Goal: Task Accomplishment & Management: Manage account settings

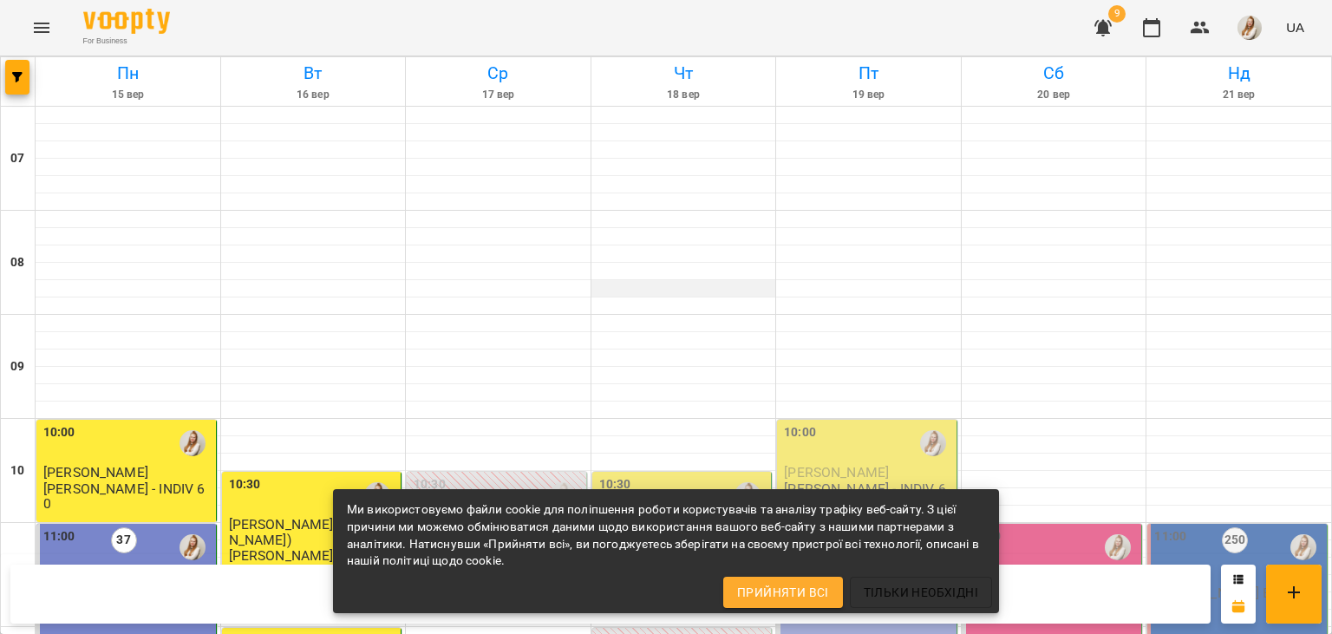
scroll to position [330, 0]
click at [637, 516] on span "[PERSON_NAME] ([PERSON_NAME])" at bounding box center [679, 531] width 160 height 31
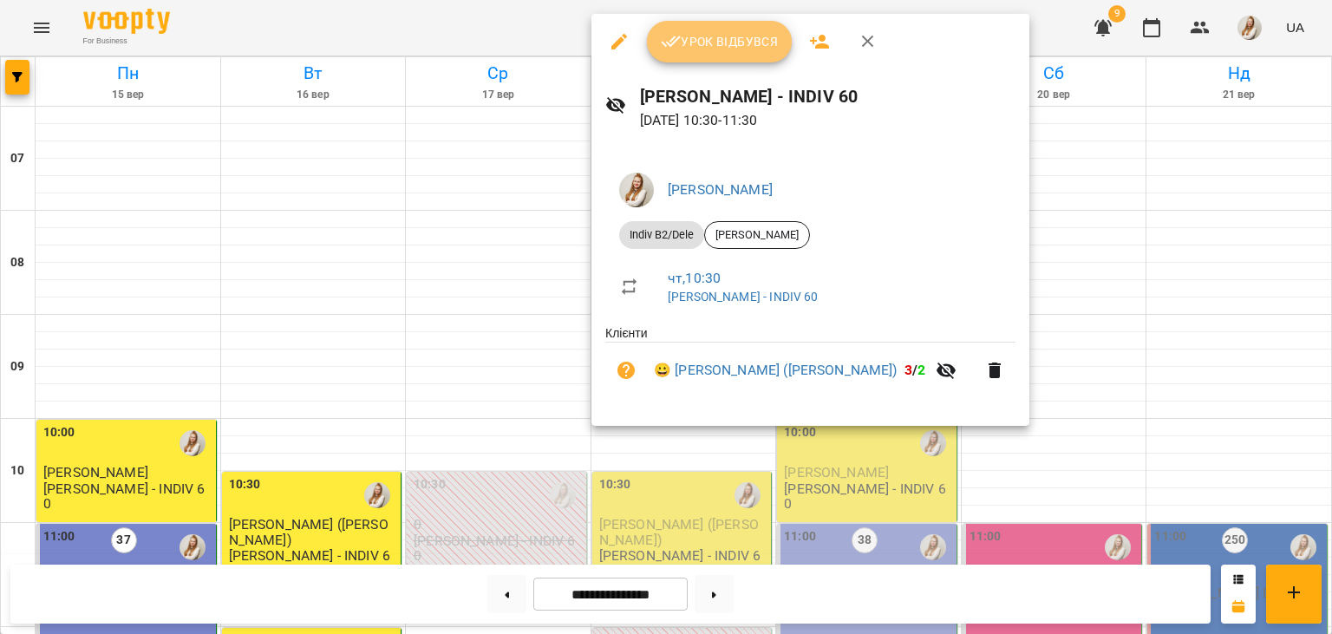
click at [719, 33] on span "Урок відбувся" at bounding box center [720, 41] width 118 height 21
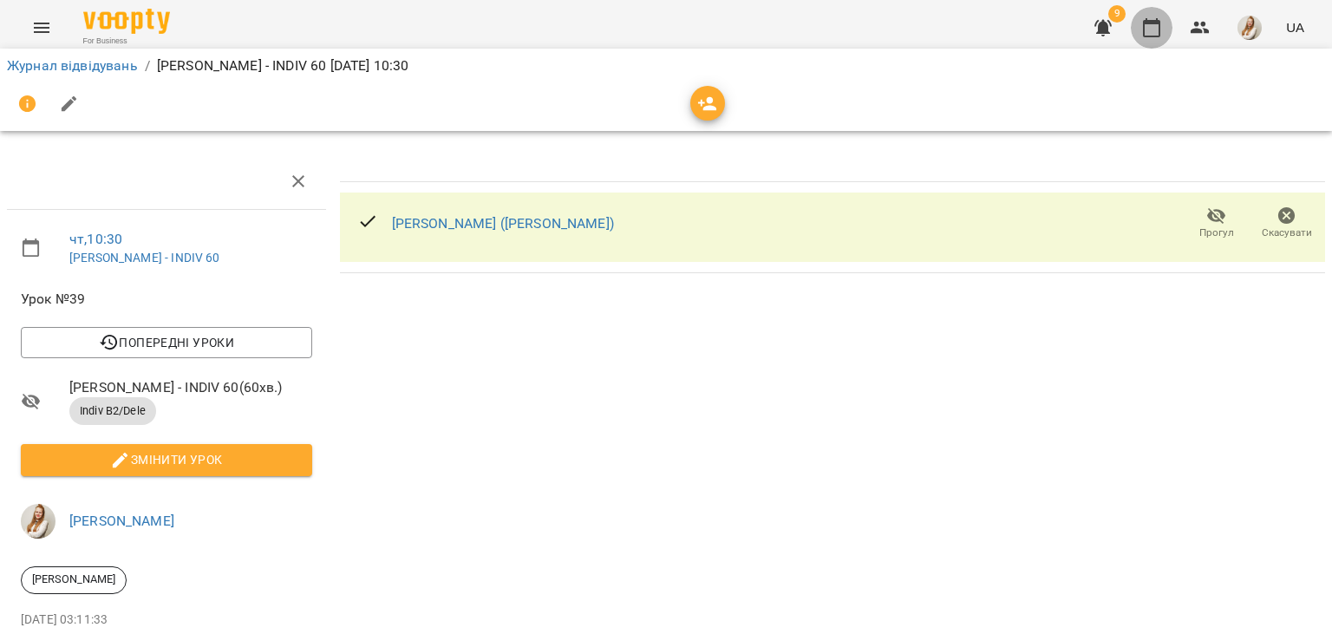
click at [1154, 29] on icon "button" at bounding box center [1151, 27] width 21 height 21
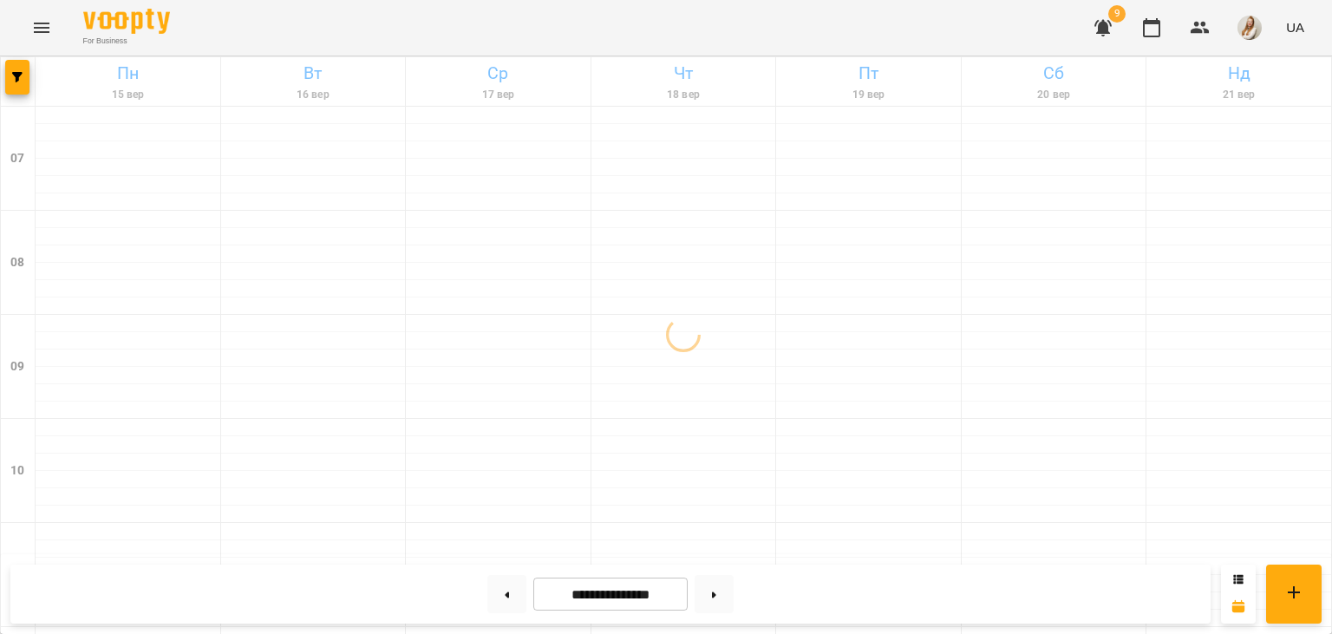
click at [806, 30] on div "For Business 9 UA" at bounding box center [666, 28] width 1332 height 56
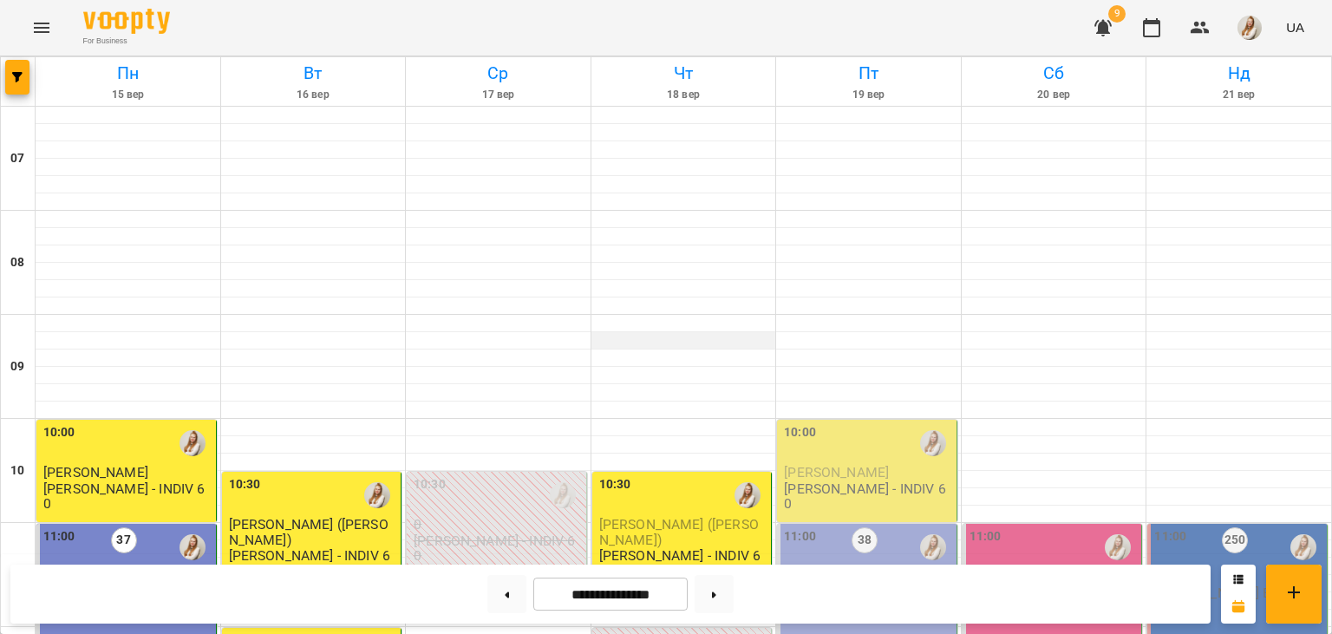
scroll to position [272, 0]
click at [734, 595] on button at bounding box center [714, 594] width 39 height 38
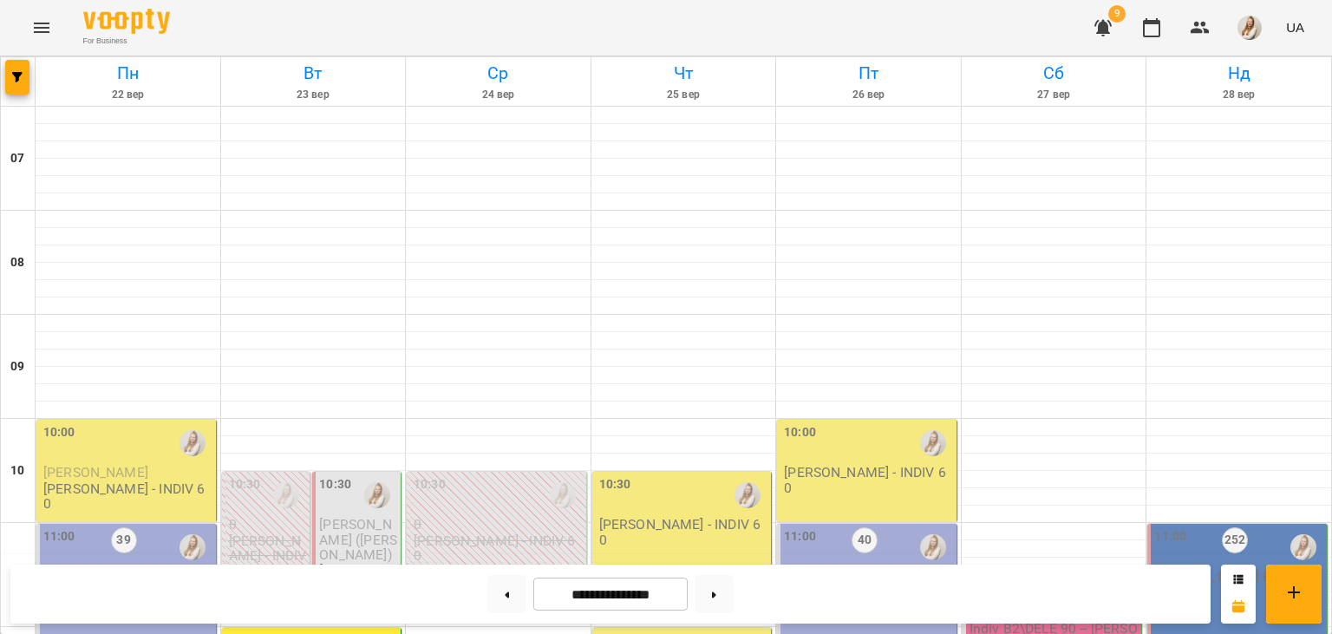
scroll to position [274, 0]
click at [494, 591] on button at bounding box center [506, 594] width 39 height 38
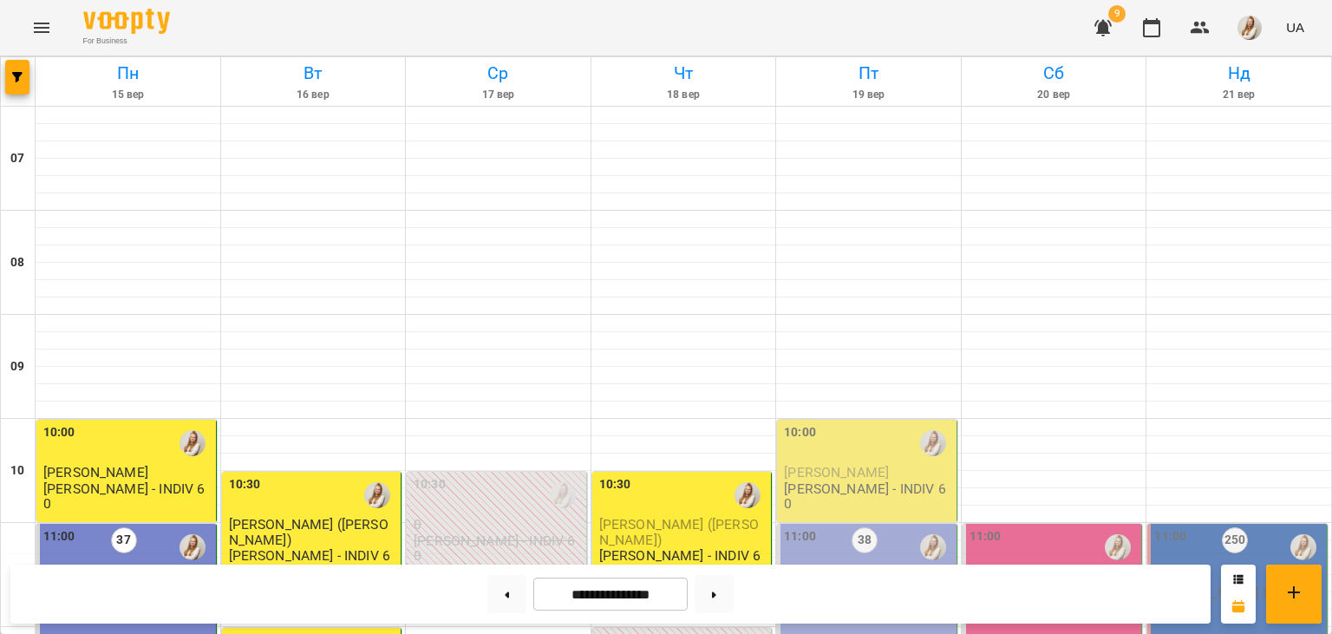
scroll to position [297, 0]
click at [731, 611] on button at bounding box center [714, 594] width 39 height 38
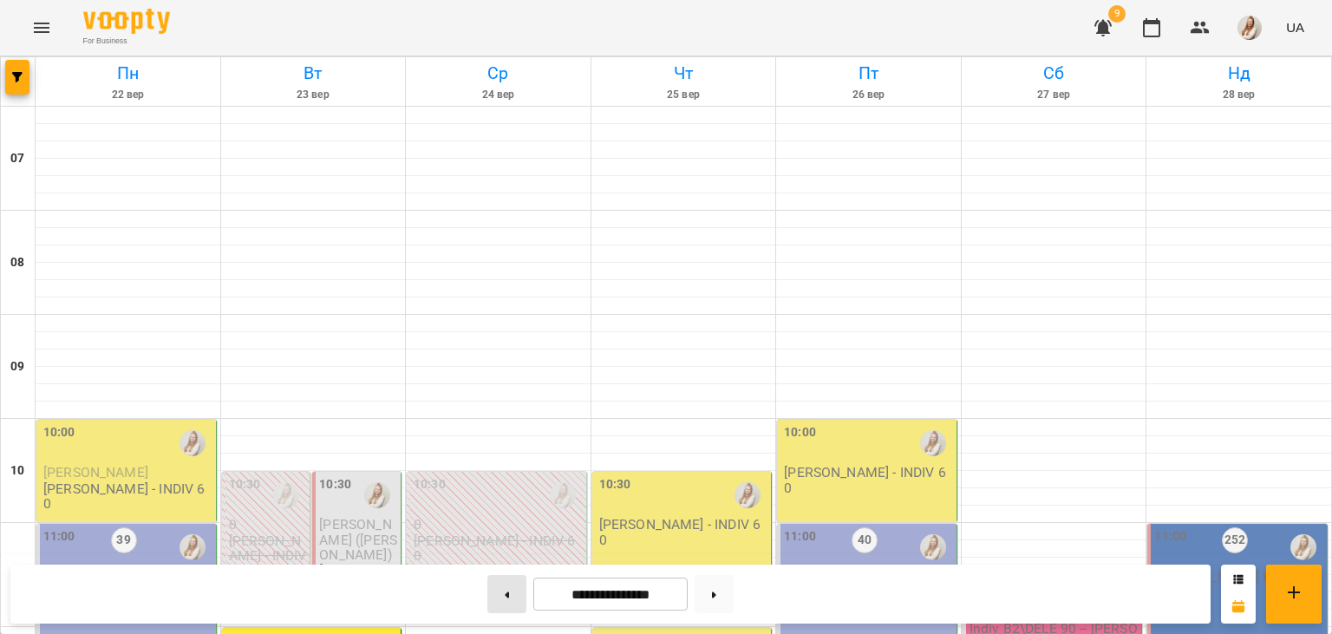
click at [505, 594] on icon at bounding box center [507, 595] width 4 height 7
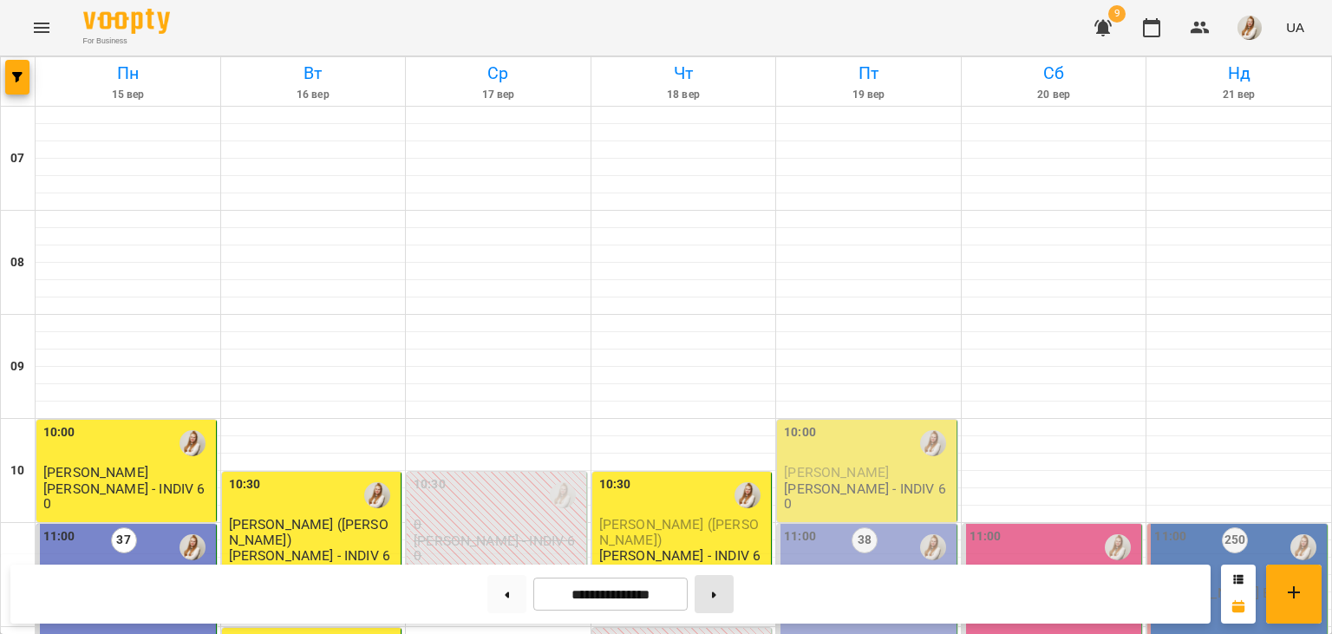
click at [728, 599] on button at bounding box center [714, 594] width 39 height 38
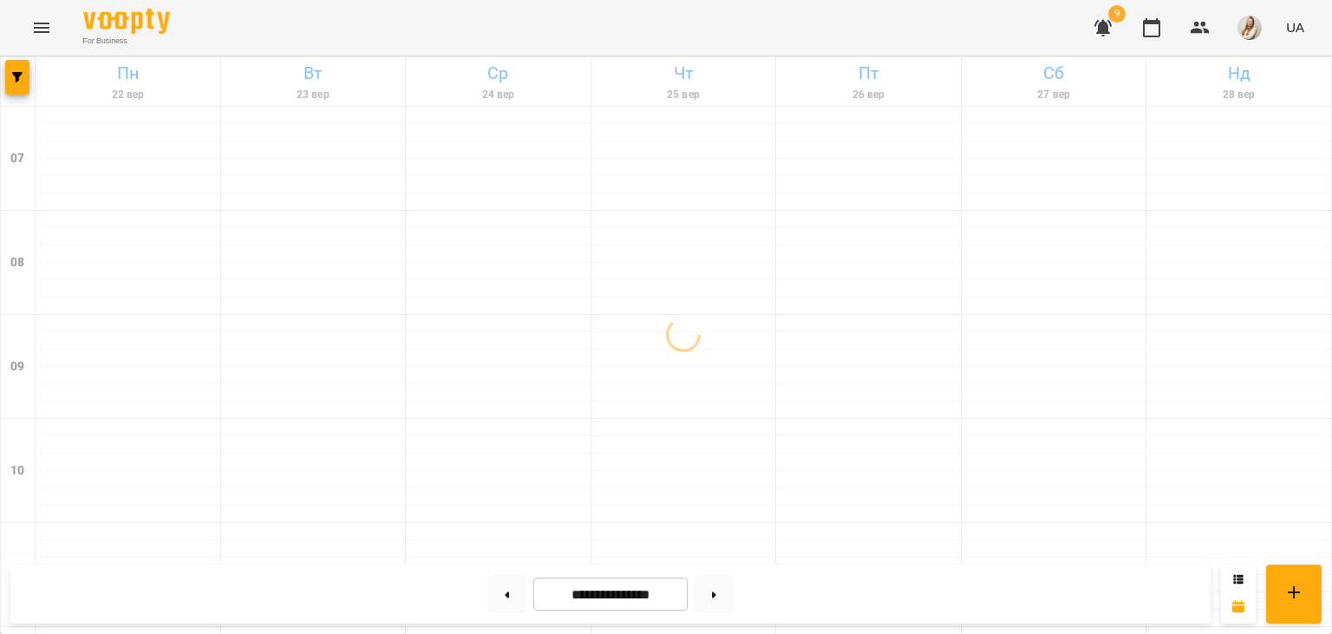
click at [460, 12] on div "For Business 9 UA" at bounding box center [666, 28] width 1332 height 56
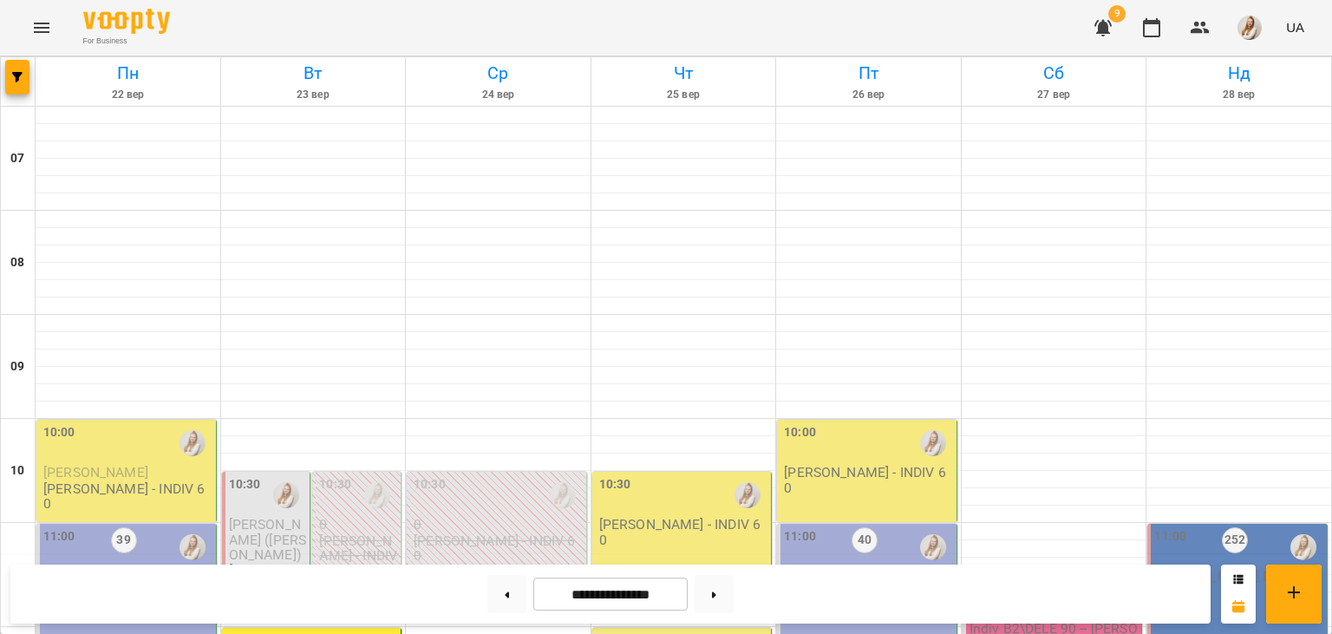
scroll to position [472, 0]
click at [503, 608] on button at bounding box center [506, 594] width 39 height 38
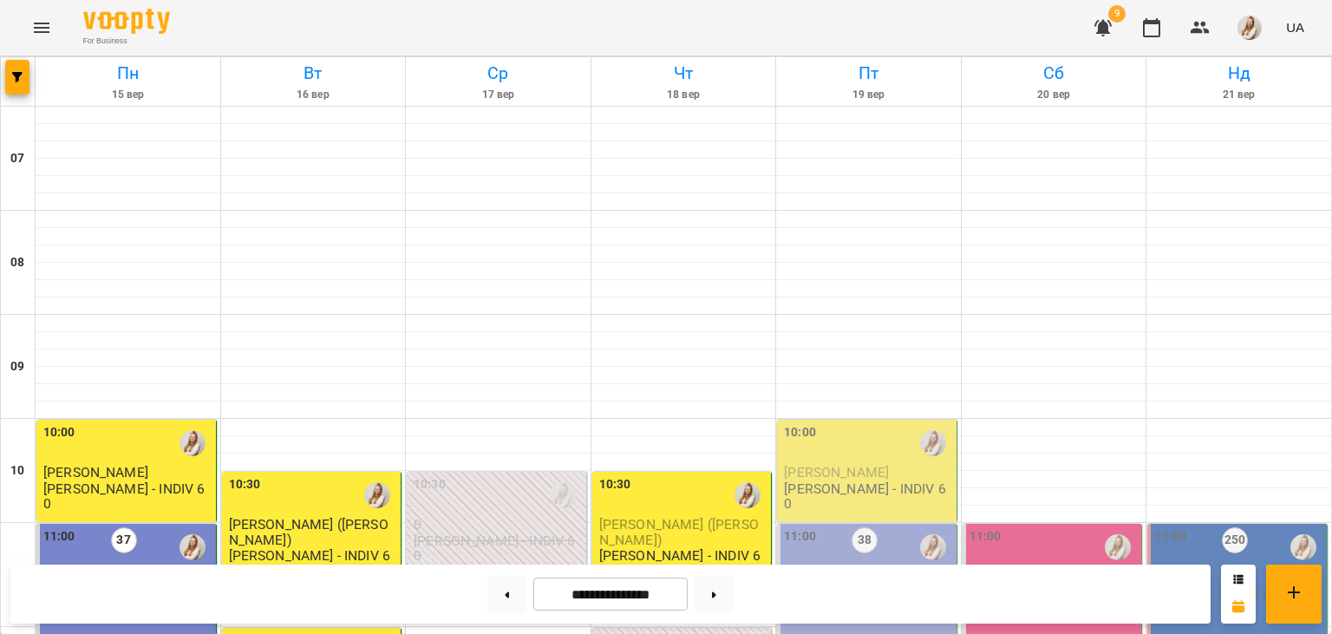
scroll to position [788, 0]
click at [716, 592] on icon at bounding box center [714, 595] width 4 height 7
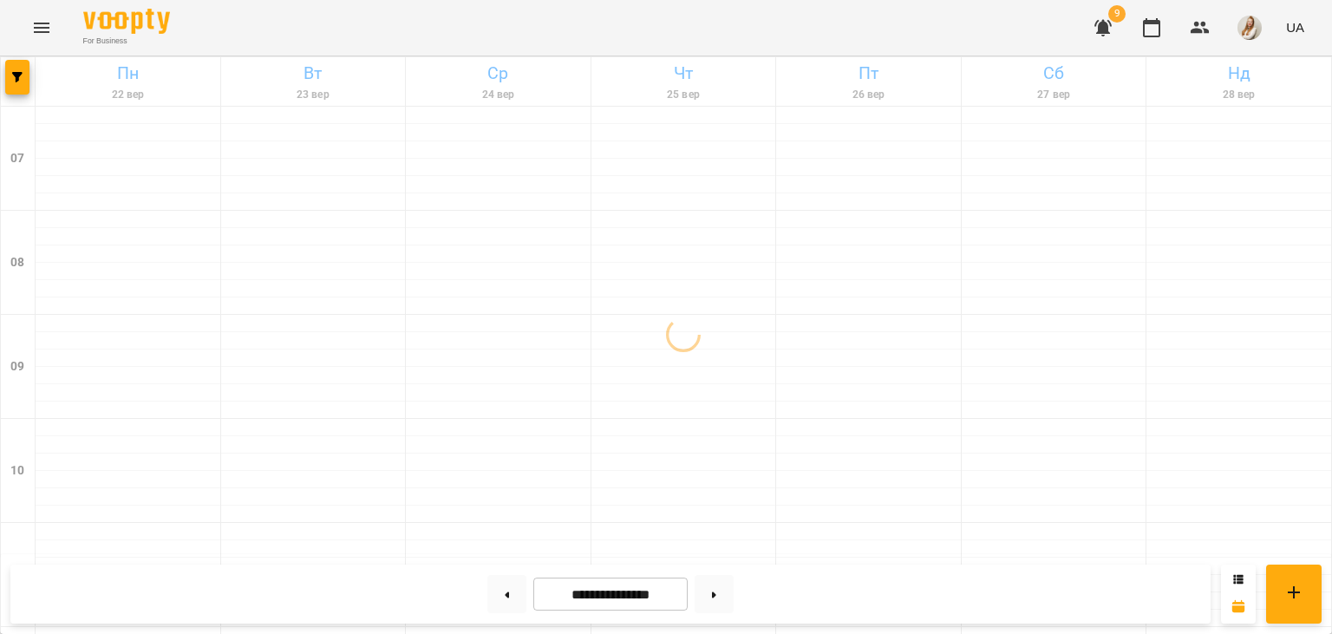
click at [551, 21] on div "For Business 9 UA" at bounding box center [666, 28] width 1332 height 56
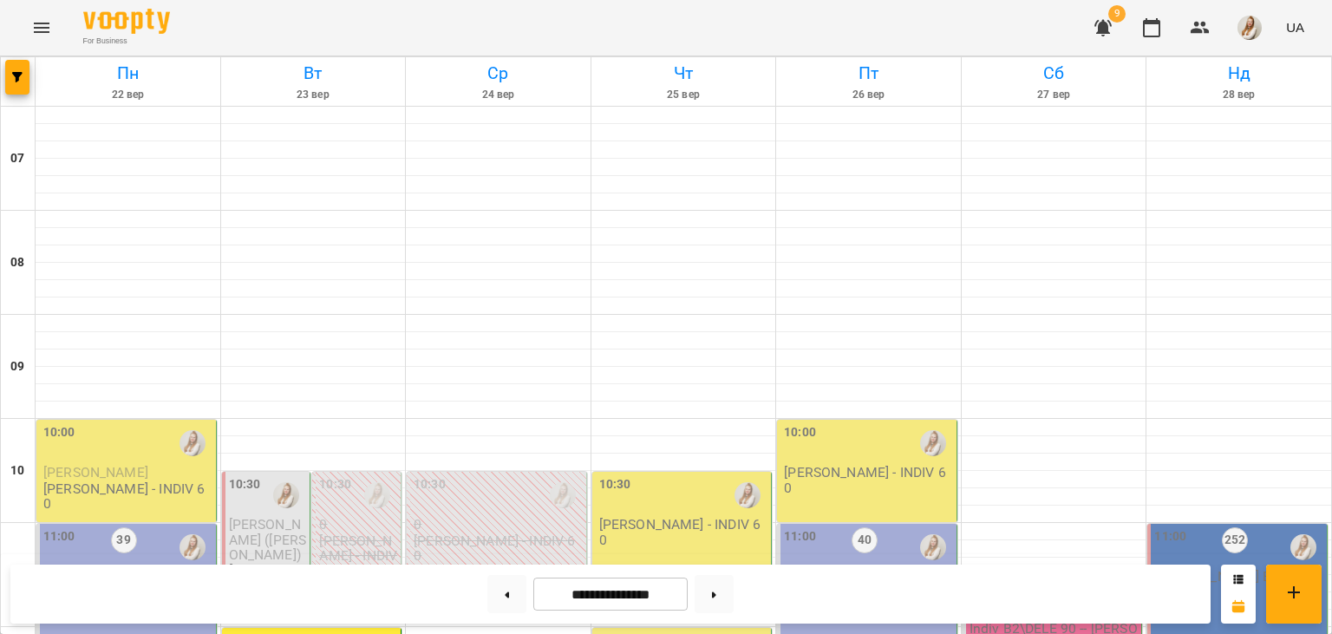
scroll to position [486, 0]
click at [499, 598] on button at bounding box center [506, 594] width 39 height 38
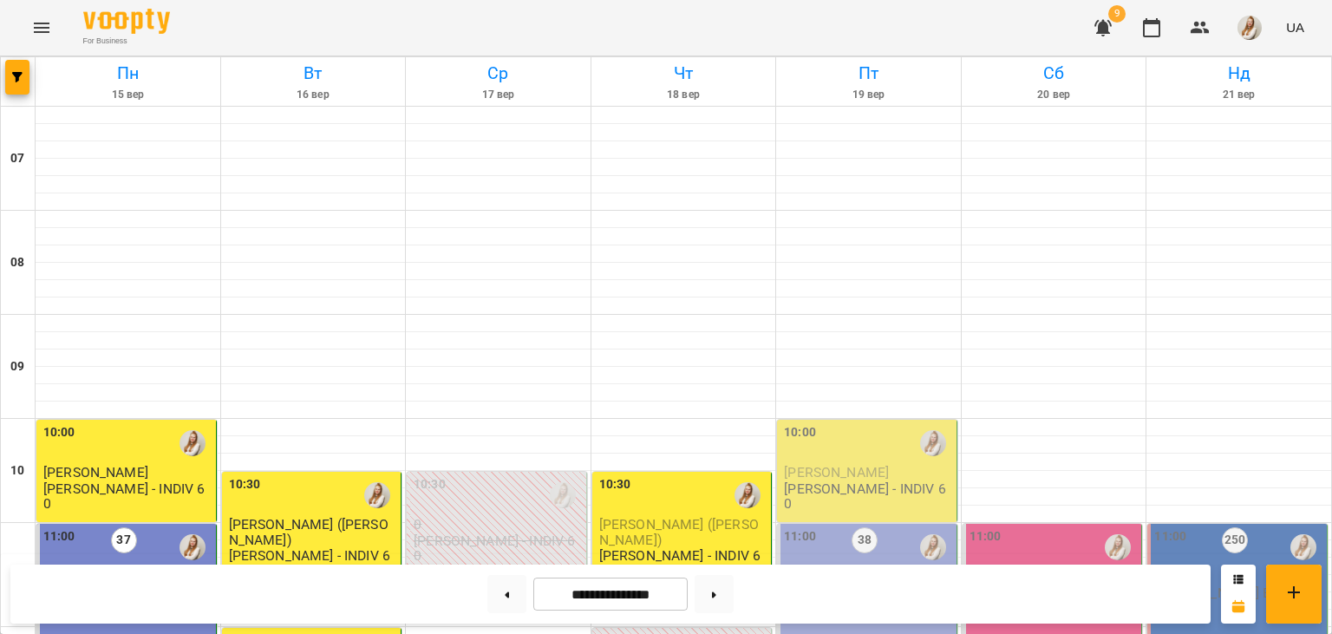
scroll to position [295, 0]
click at [727, 602] on button at bounding box center [714, 594] width 39 height 38
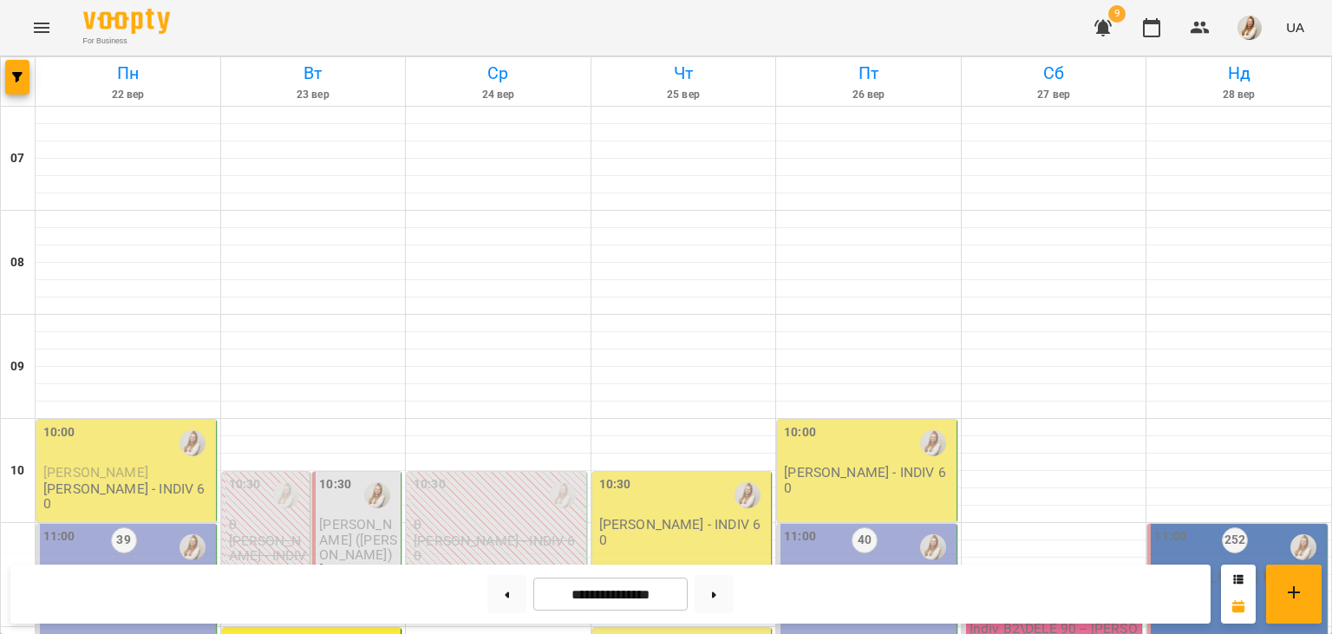
scroll to position [350, 0]
click at [487, 588] on button at bounding box center [506, 594] width 39 height 38
type input "**********"
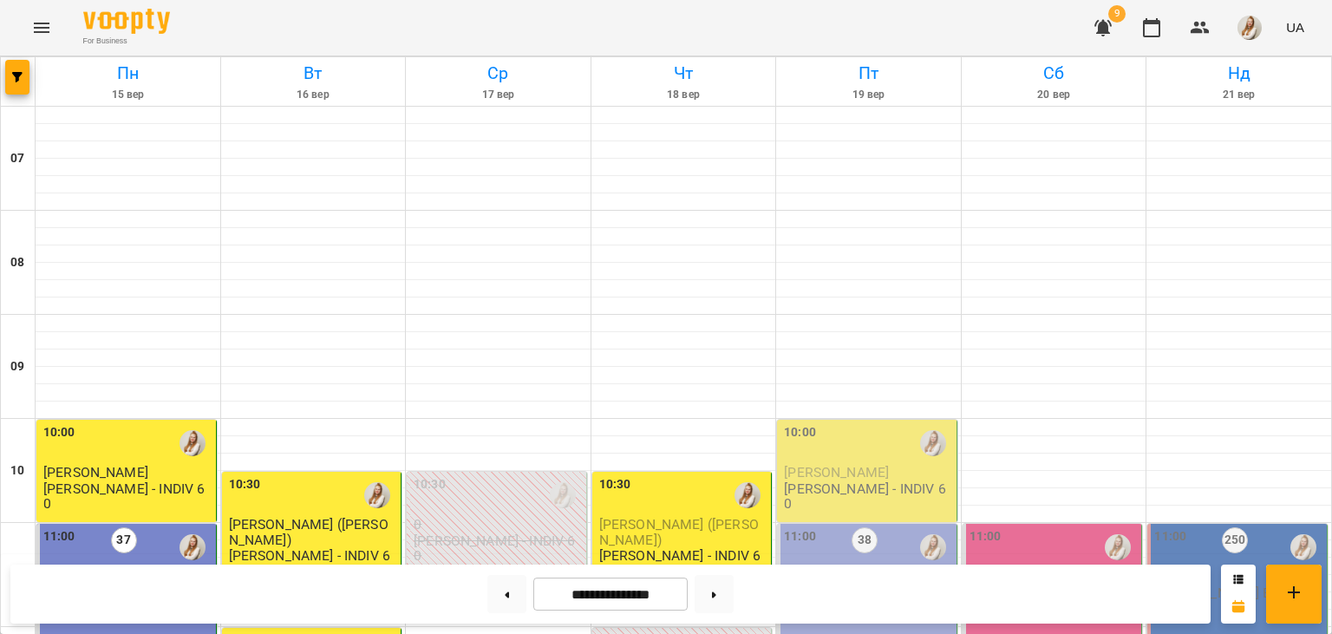
scroll to position [578, 0]
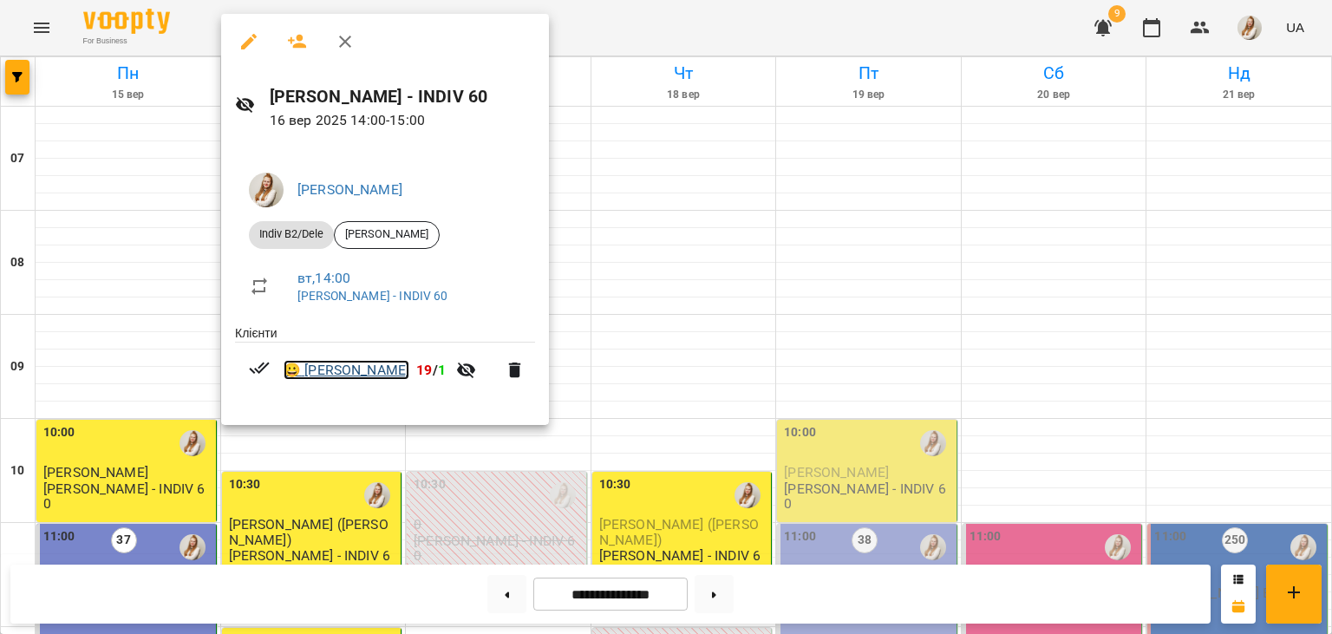
click at [355, 374] on link "😀 [PERSON_NAME]" at bounding box center [347, 370] width 126 height 21
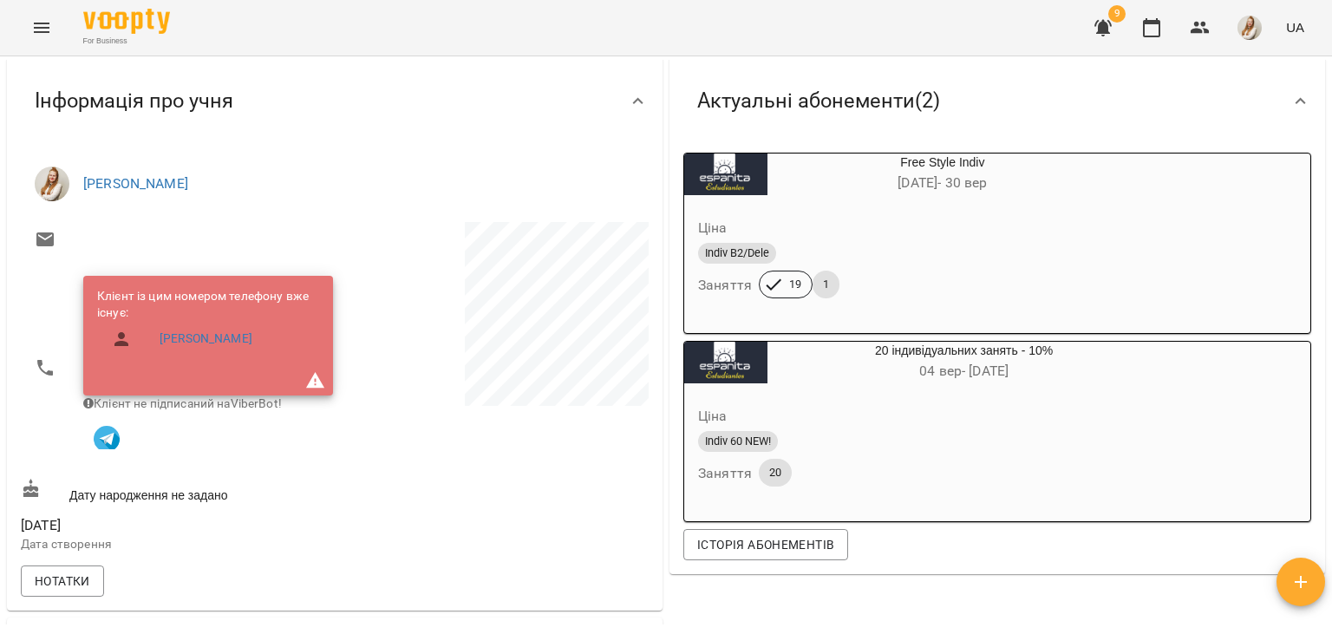
scroll to position [141, 0]
click at [1161, 29] on icon "button" at bounding box center [1151, 27] width 17 height 19
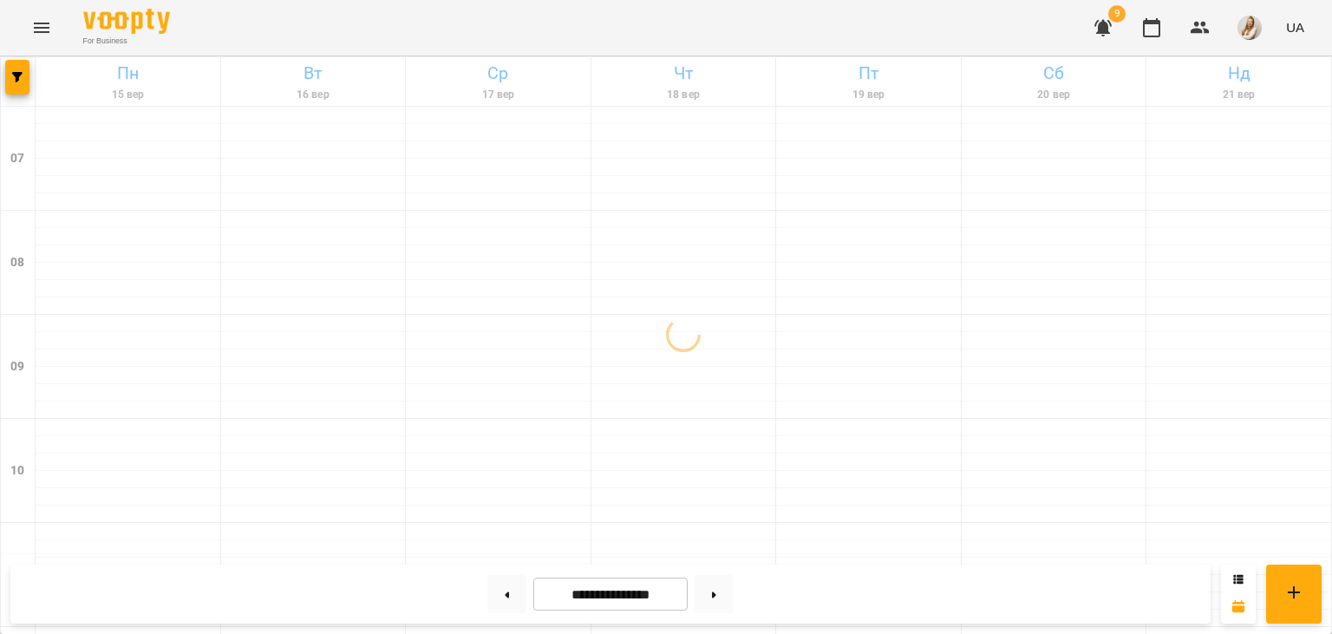
click at [822, 21] on div "For Business 9 UA" at bounding box center [666, 28] width 1332 height 56
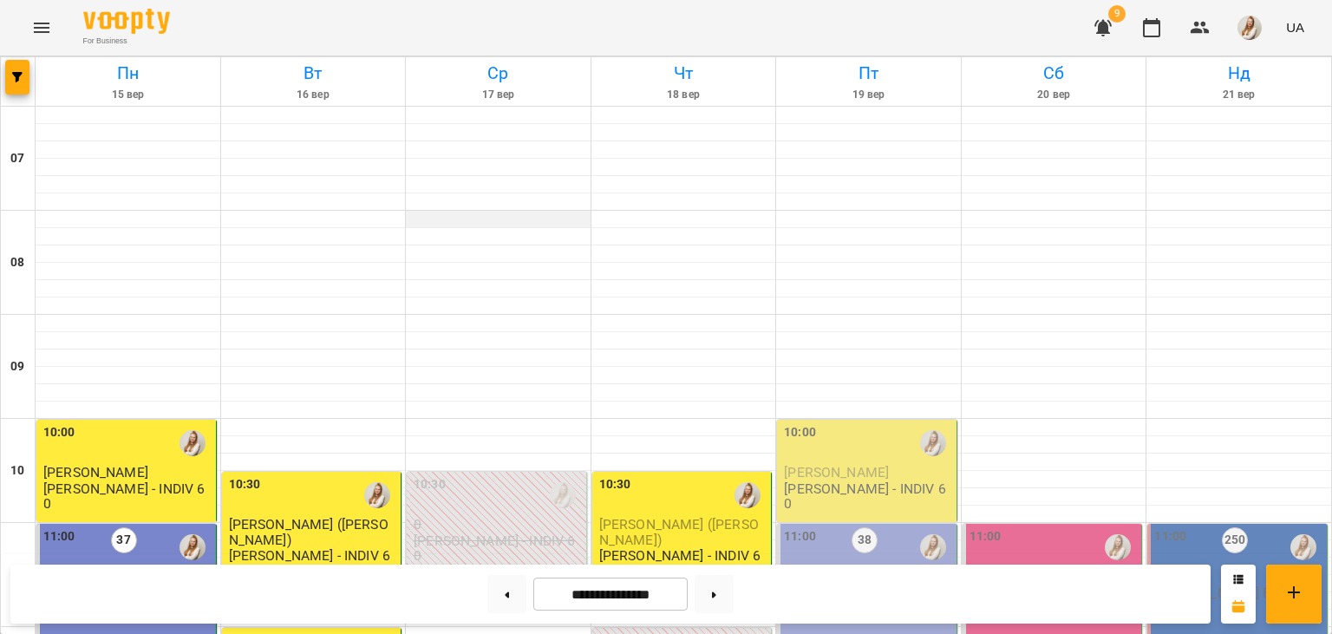
scroll to position [220, 0]
